Goal: Task Accomplishment & Management: Use online tool/utility

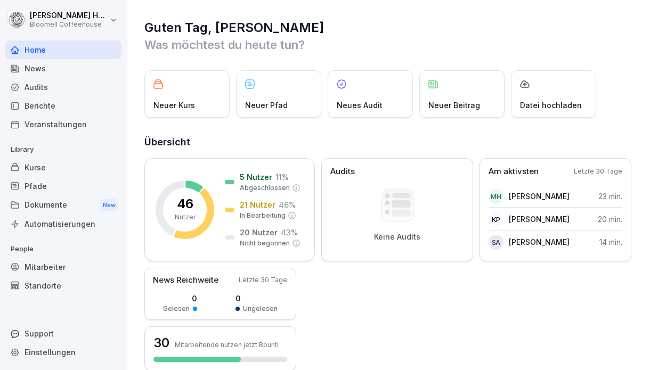
click at [44, 169] on div "Kurse" at bounding box center [63, 167] width 116 height 19
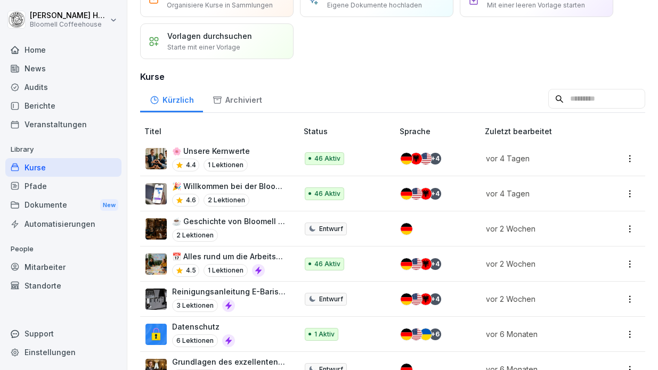
scroll to position [59, 0]
click at [267, 255] on p "📅 Alles rund um die Arbeitszeit" at bounding box center [229, 255] width 115 height 11
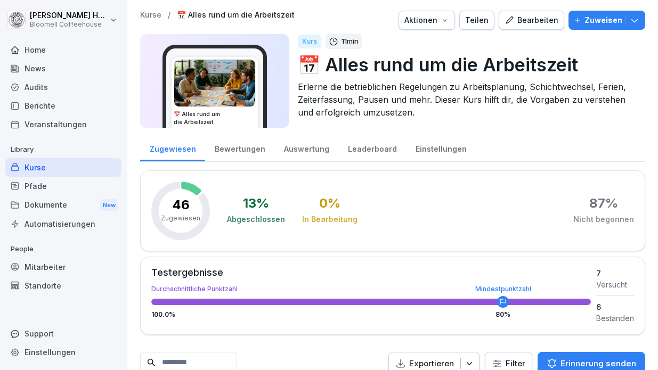
click at [529, 19] on div "Bearbeiten" at bounding box center [532, 20] width 54 height 12
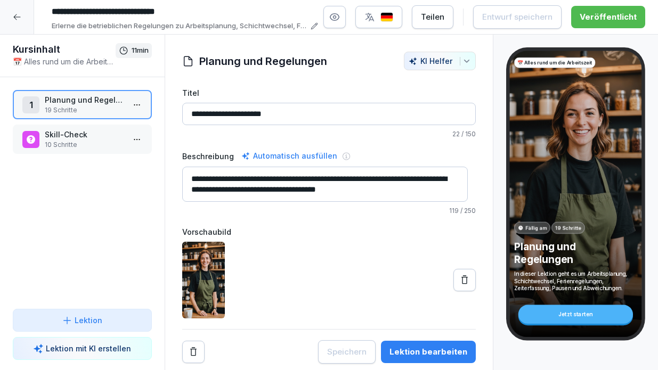
click at [98, 143] on p "10 Schritte" at bounding box center [84, 145] width 79 height 10
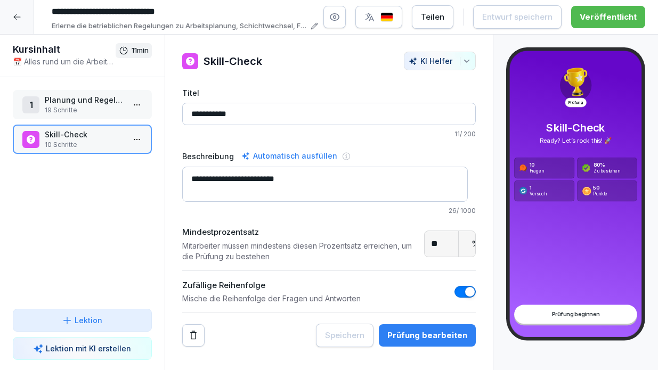
click at [425, 330] on div "Prüfung bearbeiten" at bounding box center [427, 336] width 80 height 12
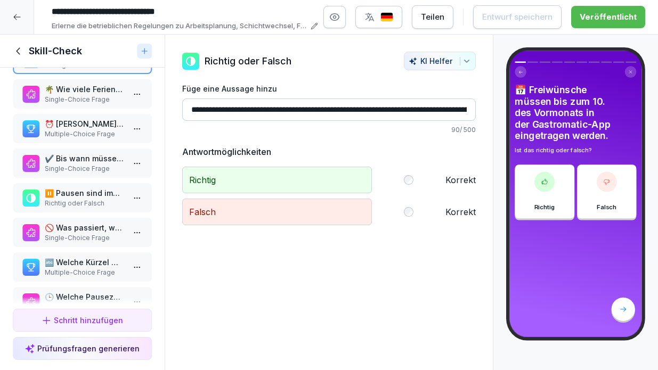
scroll to position [35, 0]
click at [116, 133] on p "Multiple-Choice Frage" at bounding box center [84, 136] width 79 height 10
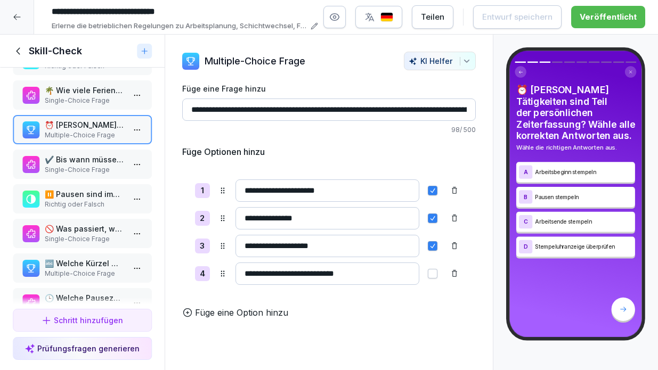
click at [428, 270] on button "button" at bounding box center [433, 274] width 10 height 10
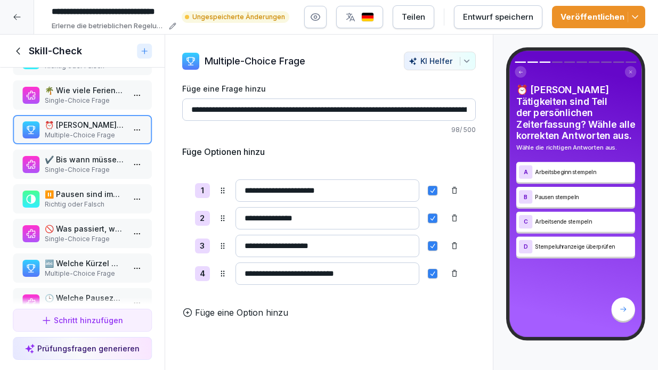
click at [428, 270] on button "button" at bounding box center [433, 274] width 10 height 10
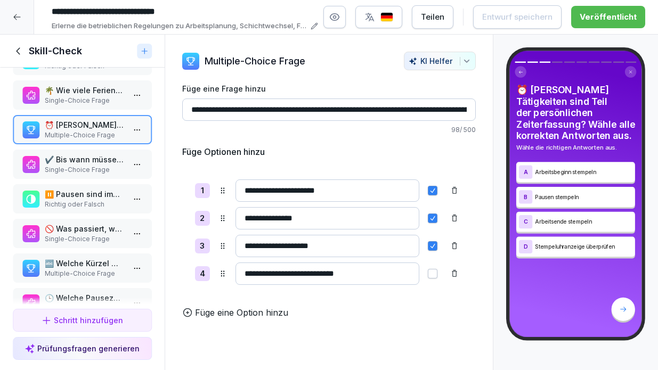
click at [450, 274] on icon at bounding box center [454, 274] width 9 height 9
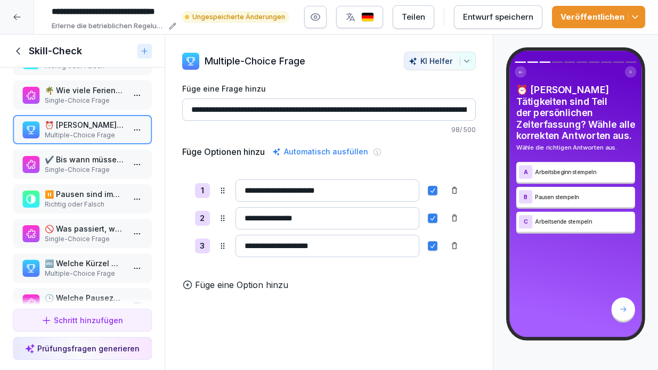
click at [594, 17] on div "Veröffentlichen" at bounding box center [598, 17] width 76 height 12
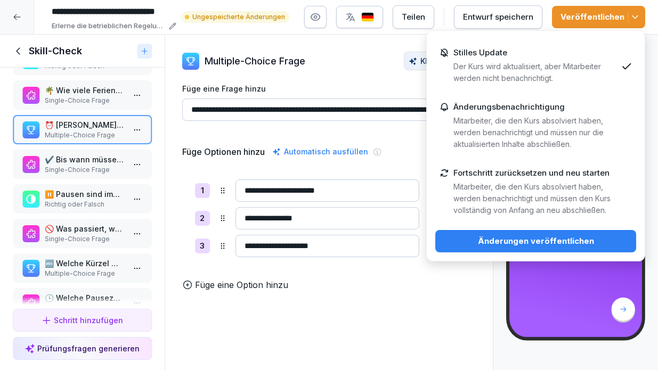
click at [542, 243] on div "Änderungen veröffentlichen" at bounding box center [536, 241] width 184 height 12
